Goal: Information Seeking & Learning: Find specific page/section

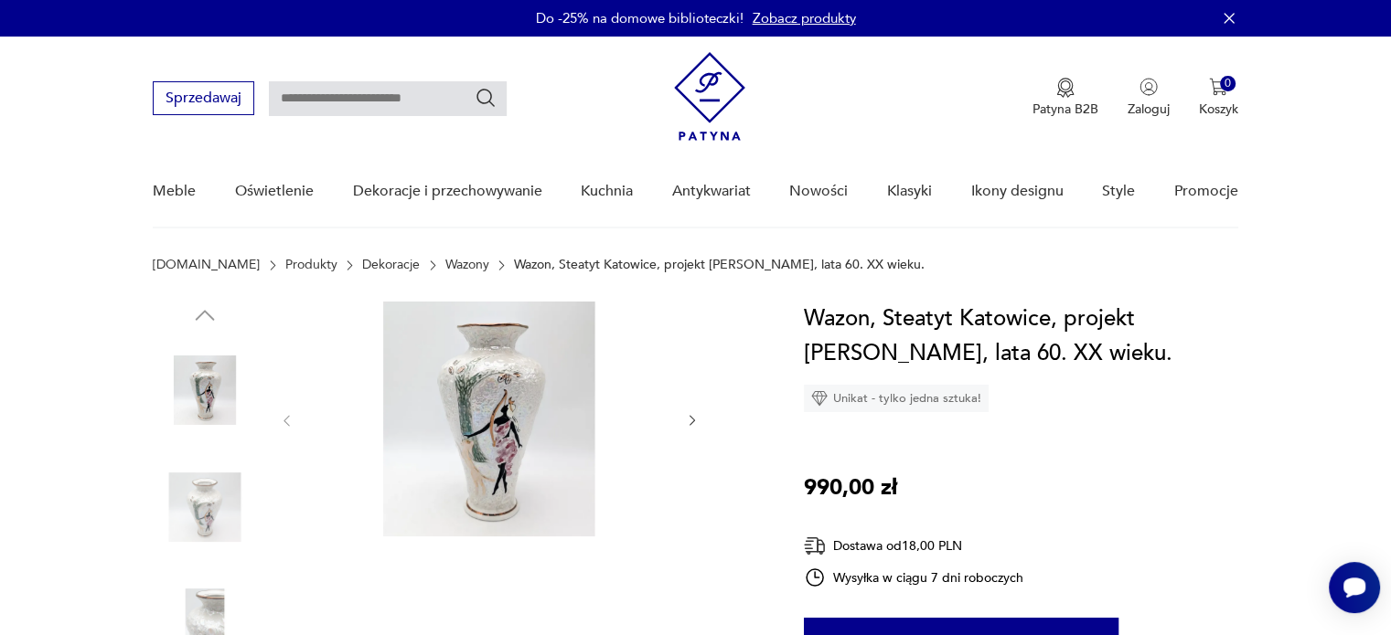
click at [450, 95] on input "text" at bounding box center [388, 98] width 238 height 35
type input "*********"
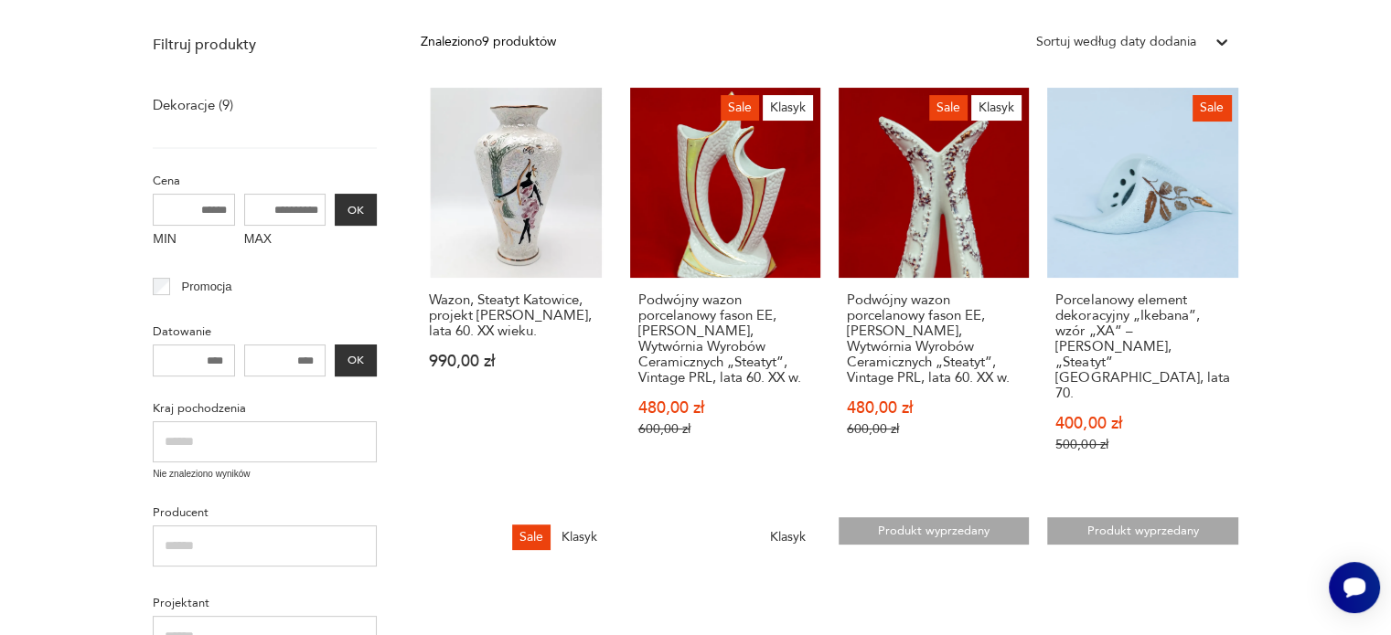
scroll to position [65, 0]
